Goal: Task Accomplishment & Management: Manage account settings

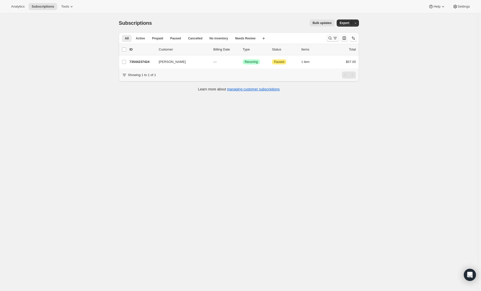
click at [332, 39] on icon "Search and filter results" at bounding box center [330, 38] width 5 height 5
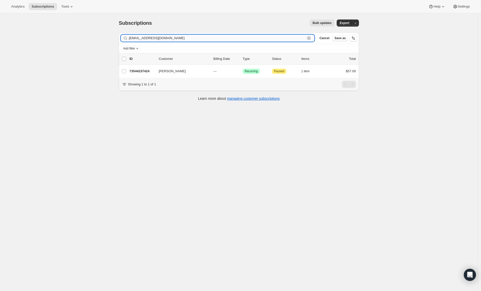
click at [176, 38] on input "[EMAIL_ADDRESS][DOMAIN_NAME]" at bounding box center [217, 38] width 176 height 7
paste input "[PERSON_NAME]"
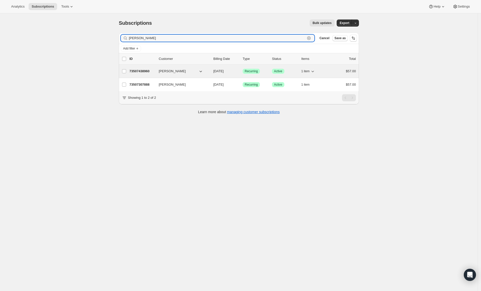
type input "[PERSON_NAME]"
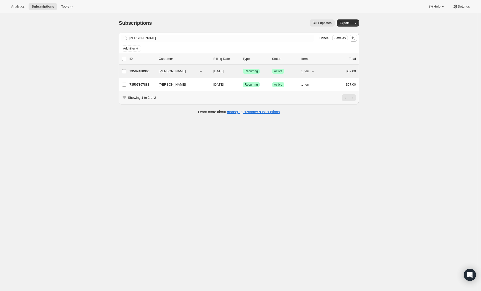
click at [136, 70] on p "73507438960" at bounding box center [141, 71] width 25 height 5
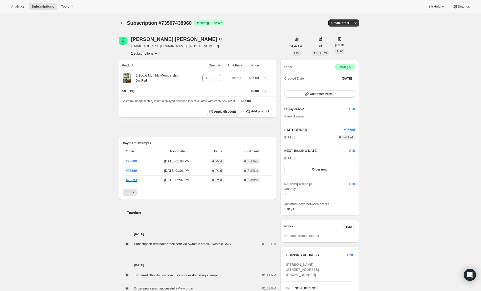
click at [353, 68] on icon at bounding box center [350, 66] width 5 height 5
click at [342, 76] on span "Pause subscription" at bounding box center [345, 77] width 28 height 4
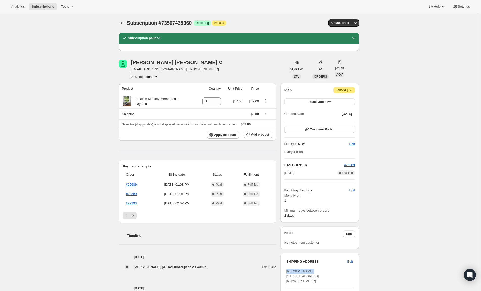
drag, startPoint x: 318, startPoint y: 272, endPoint x: 287, endPoint y: 270, distance: 30.7
copy span "[PERSON_NAME]"
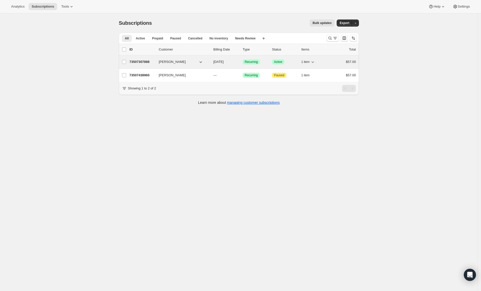
click at [144, 62] on p "73507307888" at bounding box center [141, 61] width 25 height 5
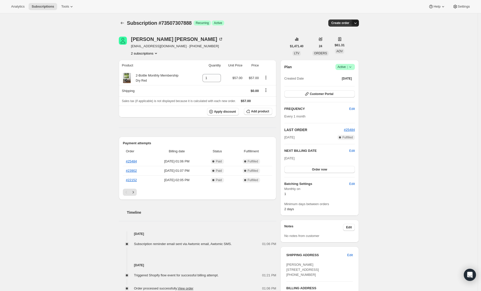
click at [358, 24] on icon "button" at bounding box center [355, 22] width 5 height 5
drag, startPoint x: 410, startPoint y: 19, endPoint x: 391, endPoint y: 27, distance: 20.8
click at [410, 19] on div "Subscription #73507307888. This page is ready Subscription #73507307888 Success…" at bounding box center [239, 227] width 478 height 429
click at [350, 67] on icon at bounding box center [350, 66] width 5 height 5
click at [341, 78] on span "Pause subscription" at bounding box center [345, 77] width 28 height 4
